Goal: Navigation & Orientation: Understand site structure

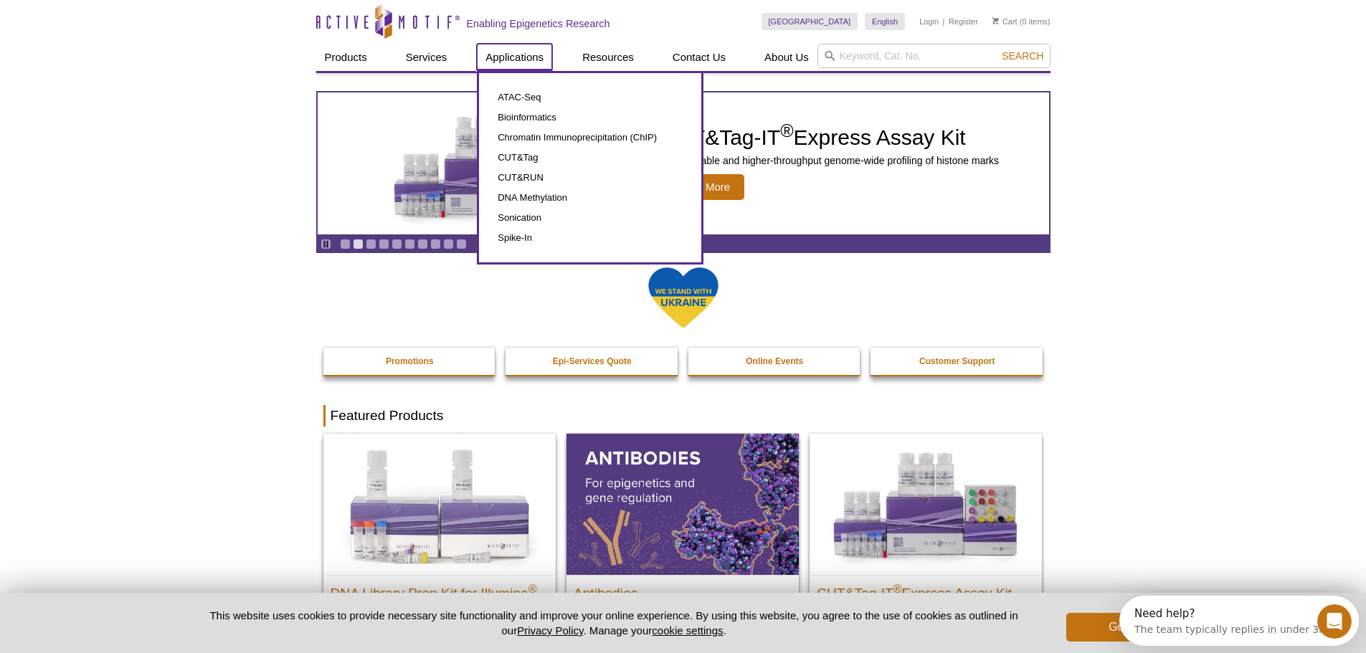
click at [490, 60] on link "Applications" at bounding box center [514, 57] width 75 height 27
click at [517, 58] on link "Applications" at bounding box center [514, 57] width 75 height 27
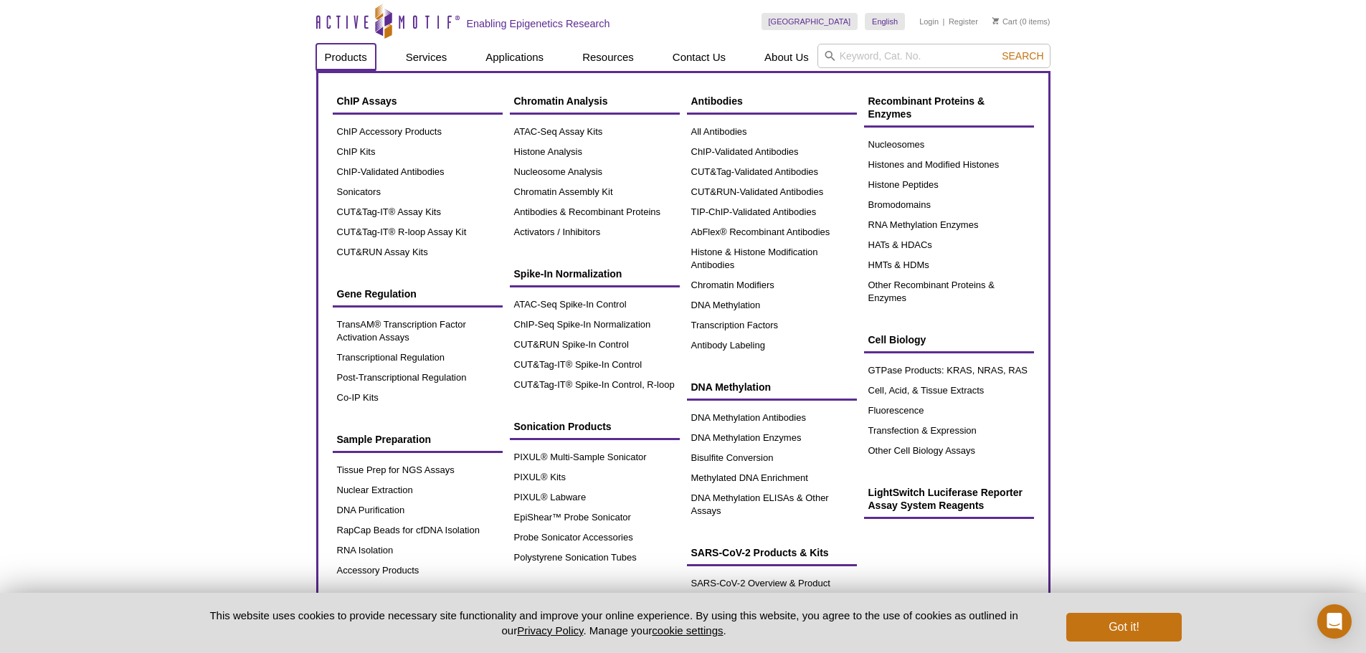
click at [334, 58] on link "Products" at bounding box center [346, 57] width 60 height 27
